Goal: Feedback & Contribution: Leave review/rating

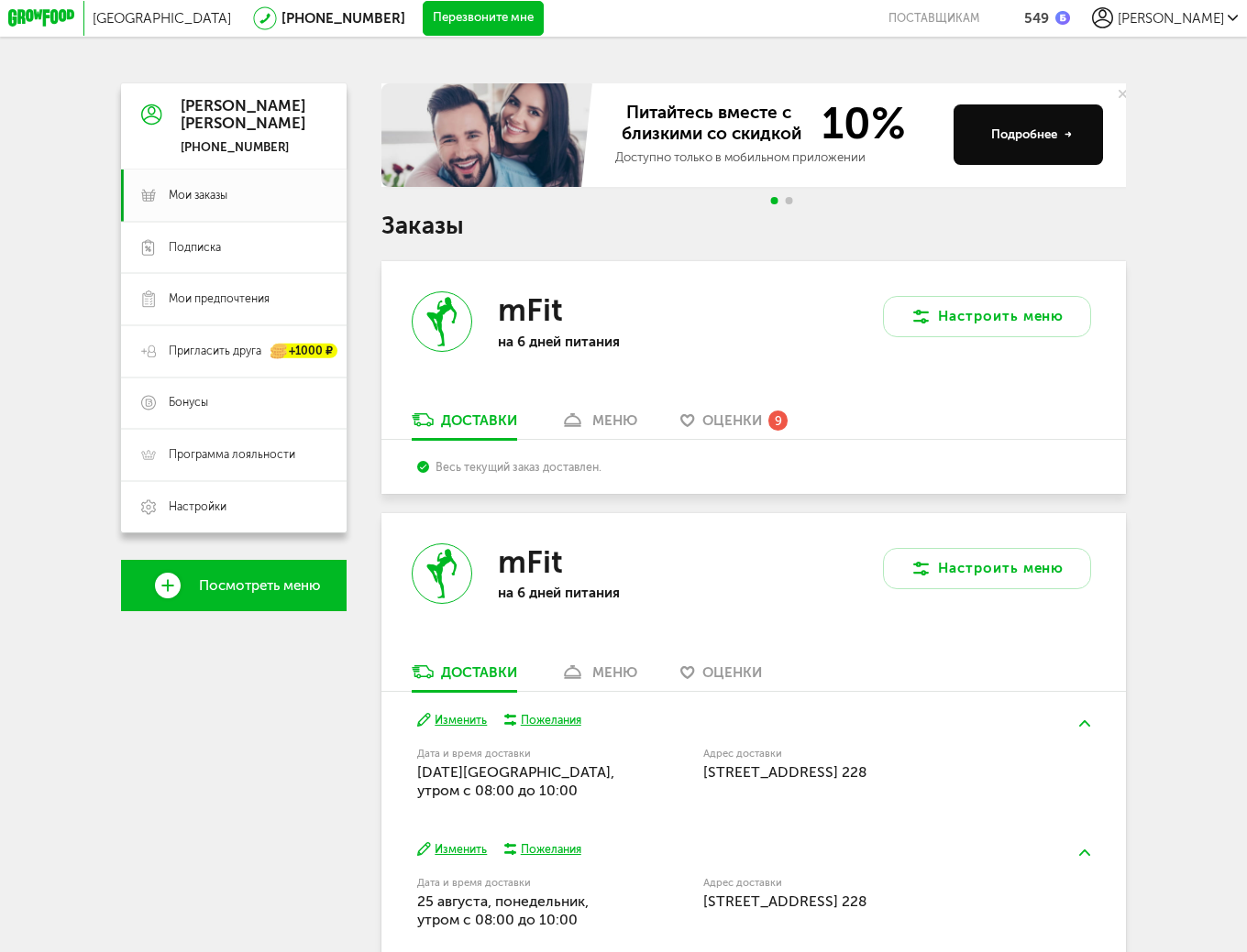
click at [727, 424] on span "Оценки" at bounding box center [733, 421] width 60 height 17
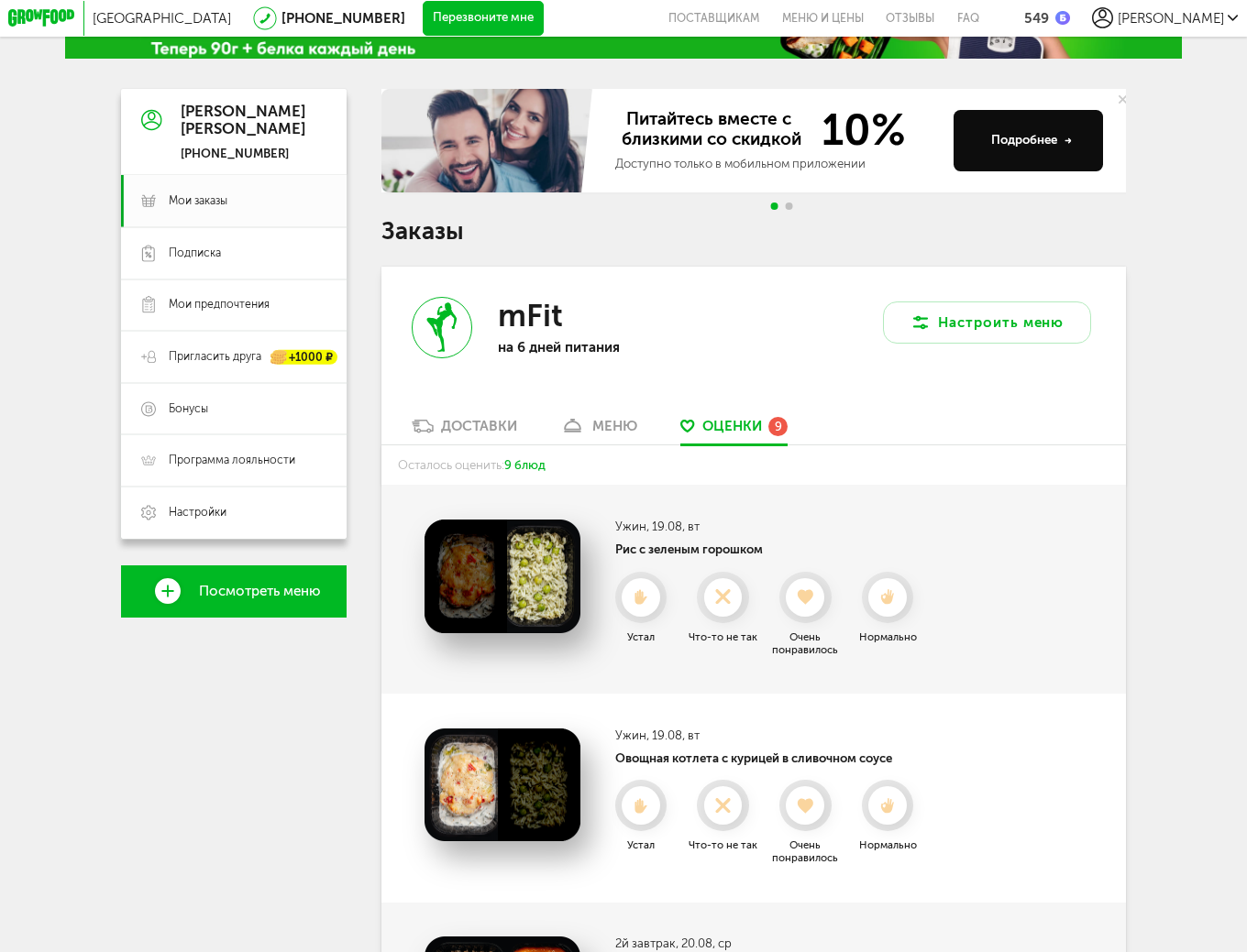
scroll to position [422, 0]
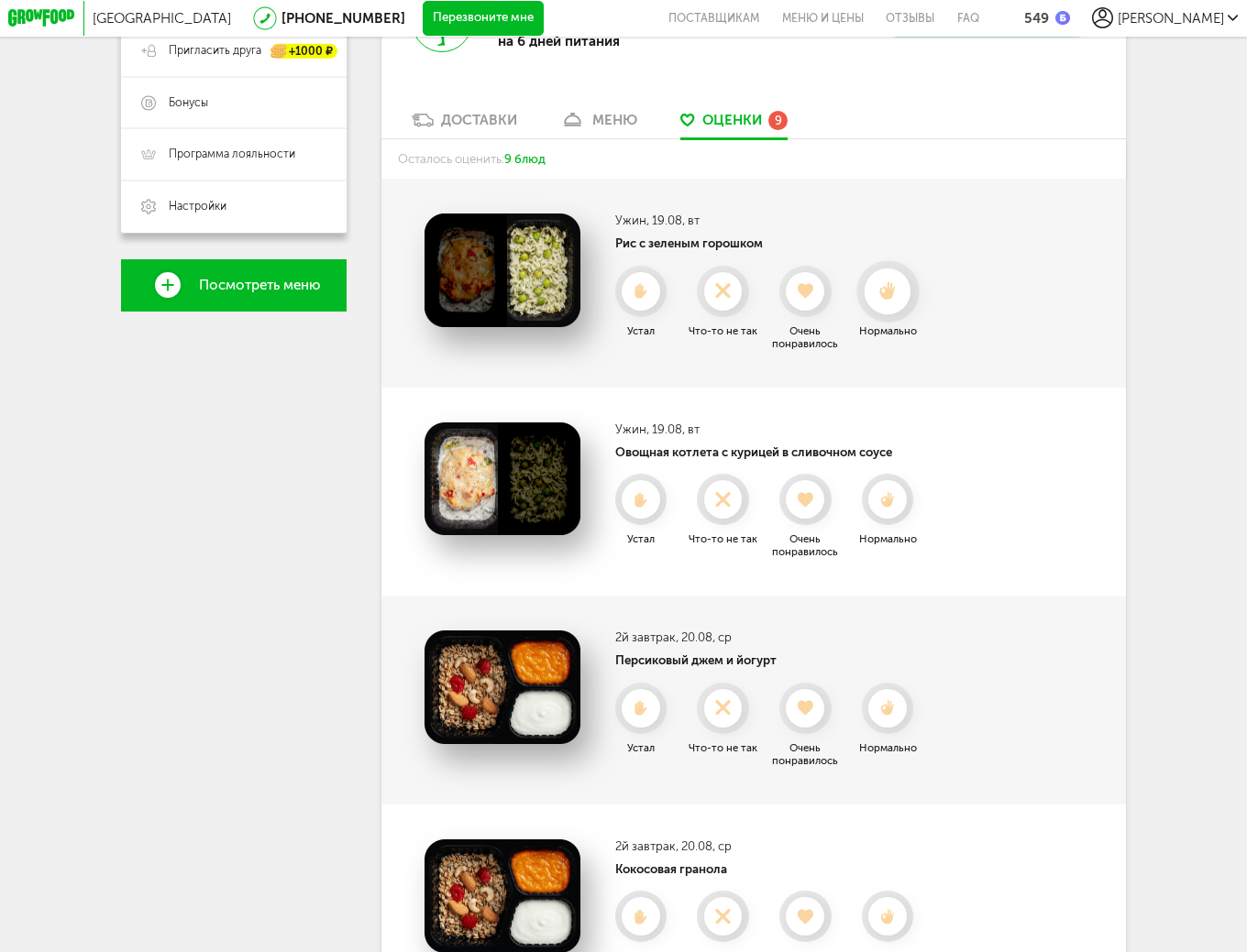
click at [890, 300] on use at bounding box center [887, 291] width 16 height 19
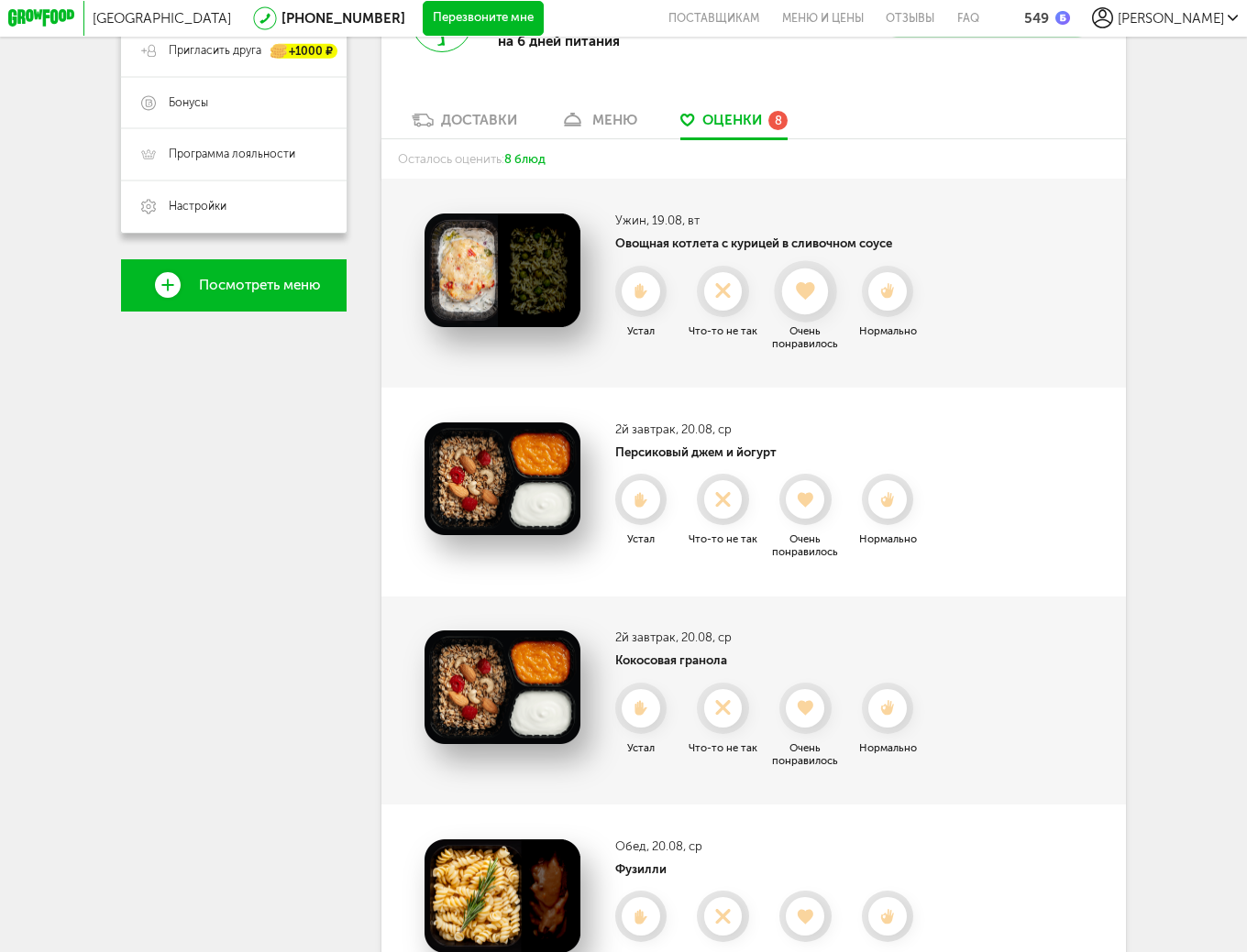
click at [811, 300] on icon at bounding box center [805, 291] width 46 height 19
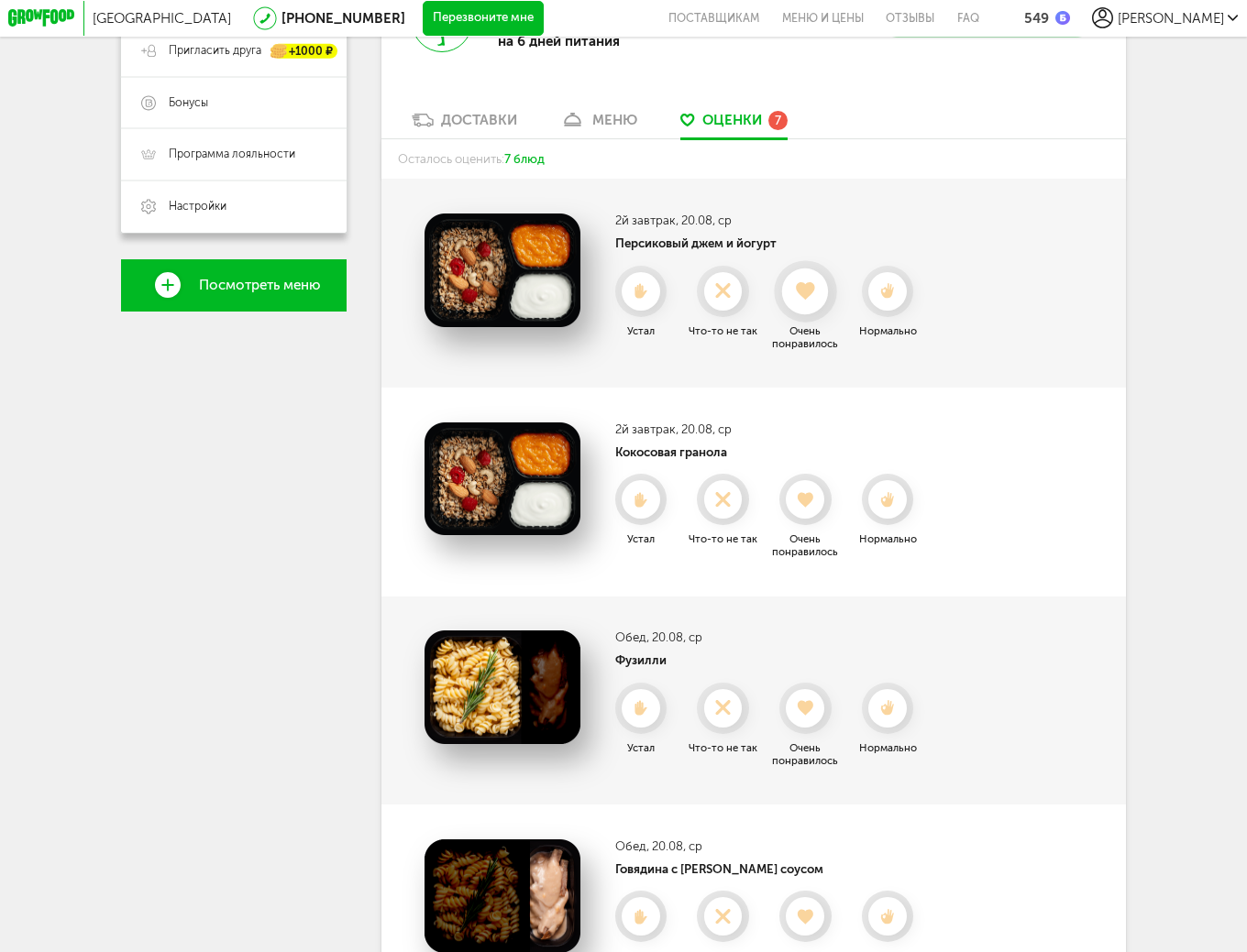
click at [814, 300] on use at bounding box center [806, 291] width 19 height 18
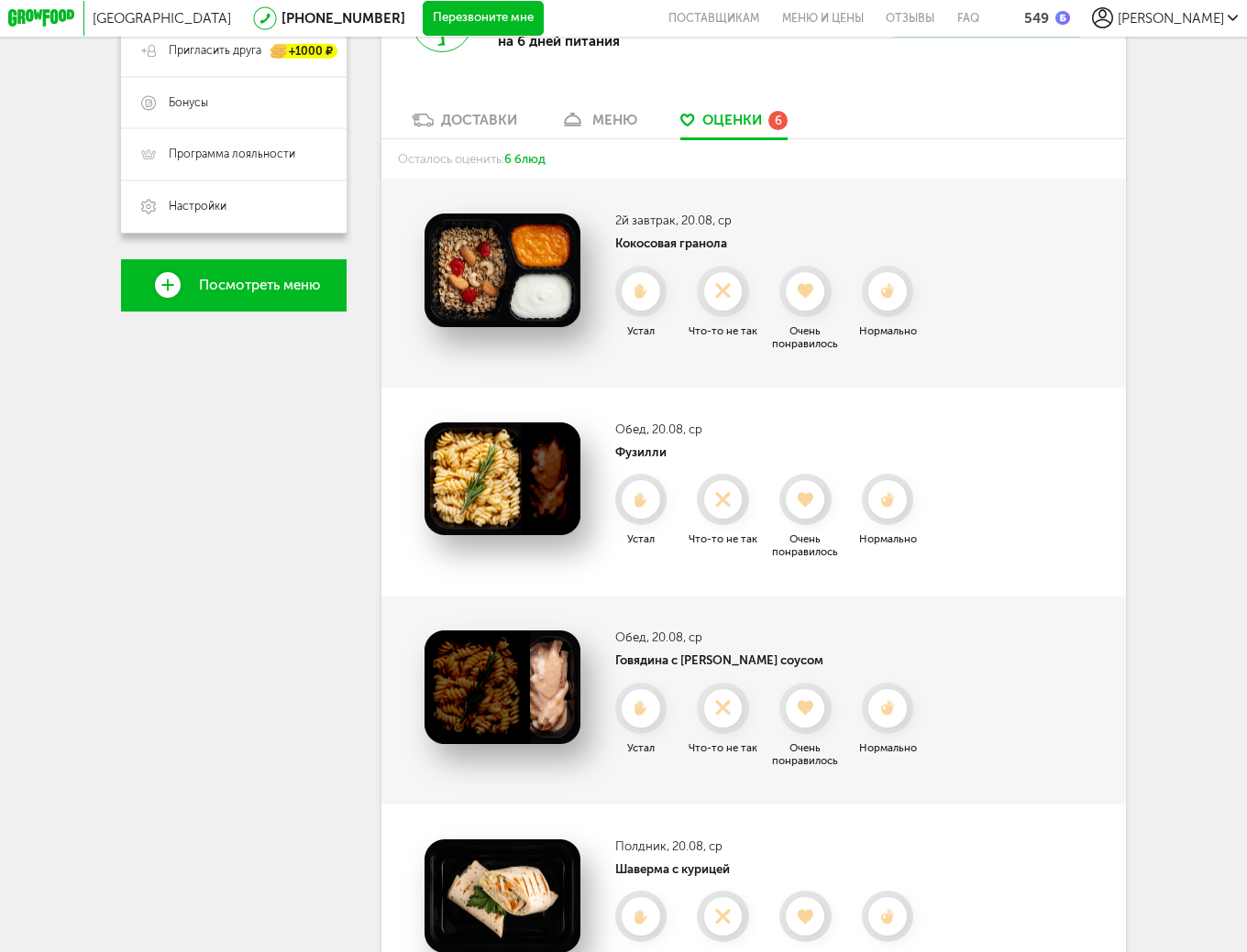
click at [814, 299] on use at bounding box center [805, 292] width 16 height 15
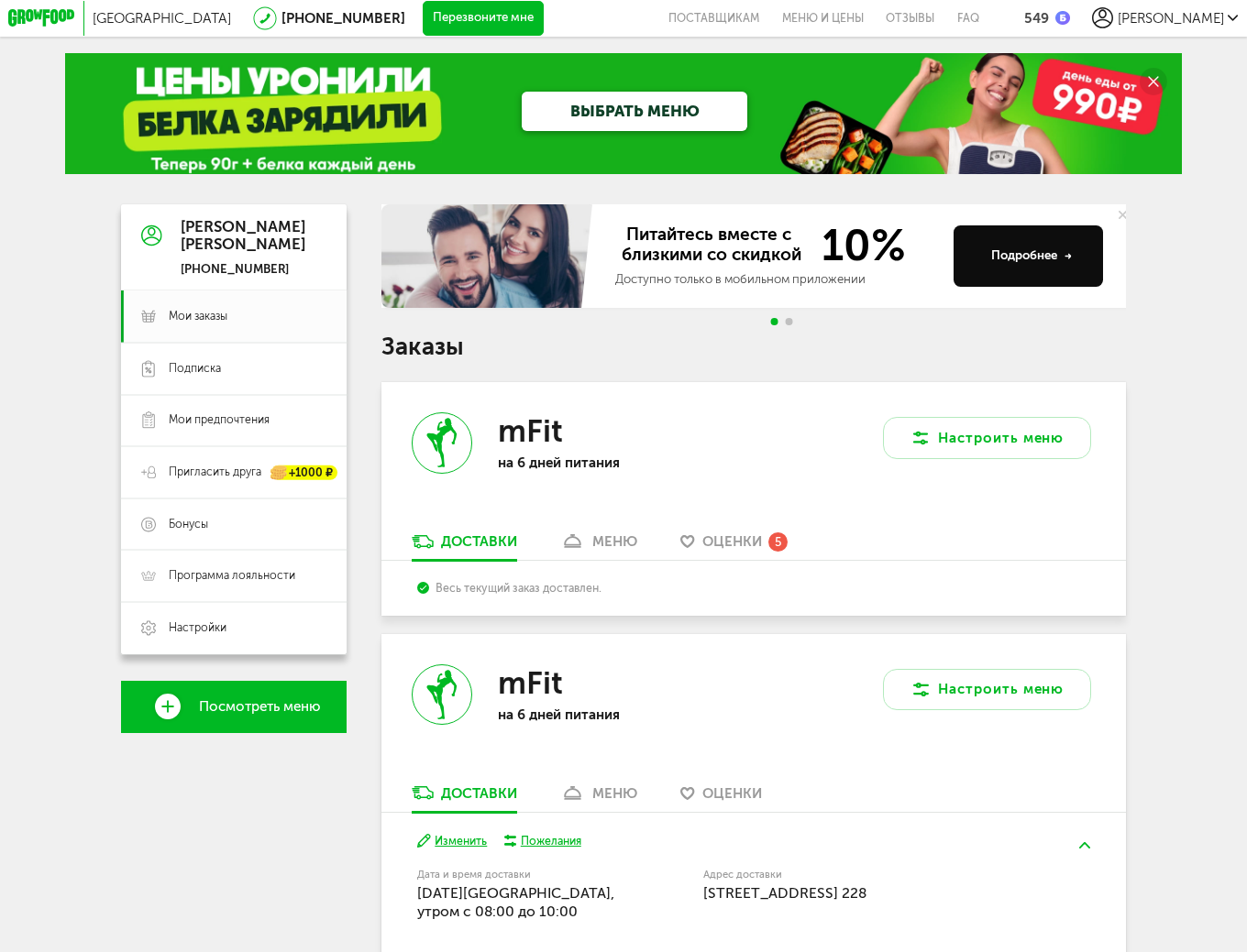
click at [735, 532] on div "mFit на 6 дней питания" at bounding box center [568, 457] width 373 height 149
click at [738, 539] on span "Оценки" at bounding box center [733, 542] width 60 height 17
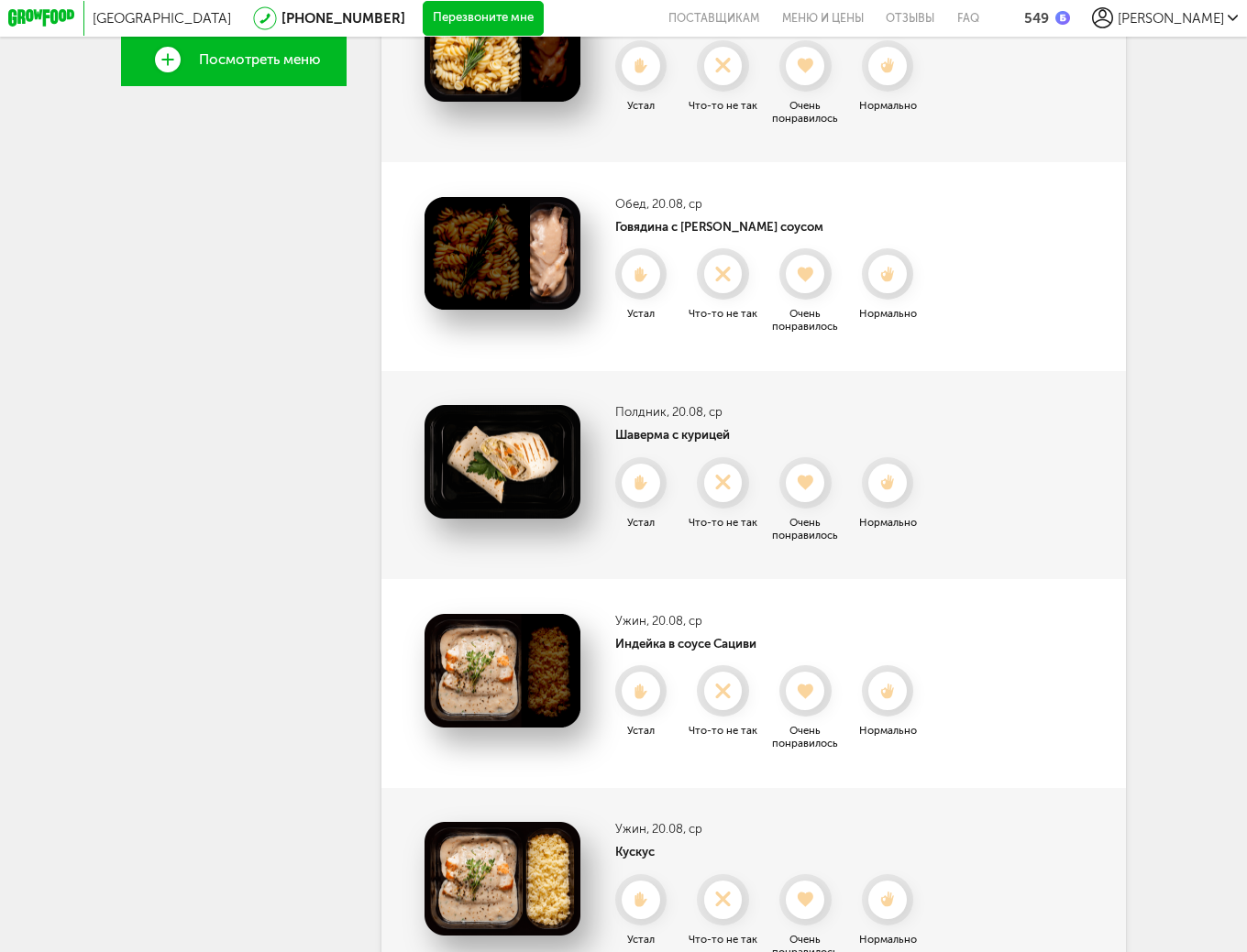
scroll to position [799, 0]
